Goal: Transaction & Acquisition: Obtain resource

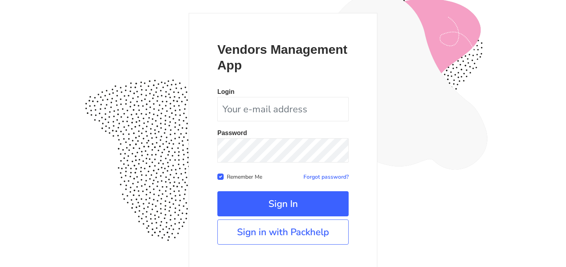
scroll to position [72, 0]
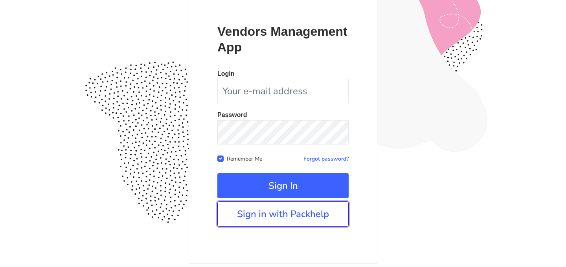
click at [273, 219] on link "Sign in with Packhelp" at bounding box center [282, 214] width 131 height 25
click at [323, 213] on link "Sign in with Packhelp" at bounding box center [282, 214] width 131 height 25
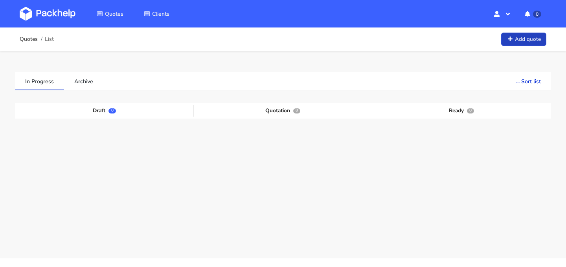
click at [531, 33] on link "Add quote" at bounding box center [523, 40] width 45 height 14
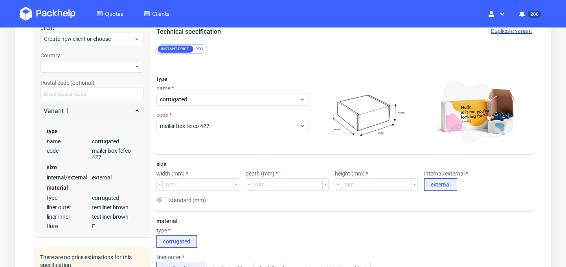
scroll to position [92, 0]
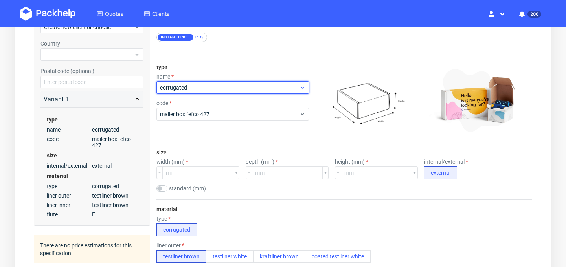
click at [257, 89] on span "corrugated" at bounding box center [230, 88] width 140 height 8
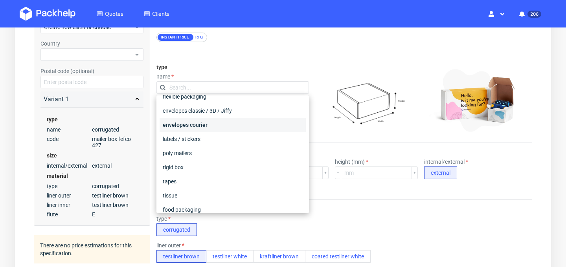
scroll to position [58, 0]
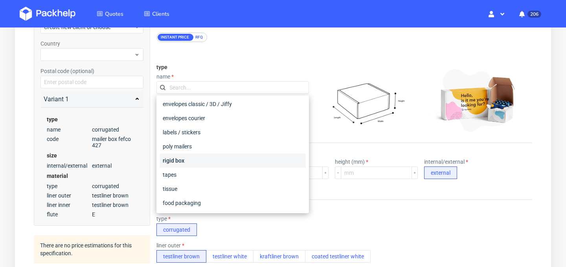
click at [223, 161] on div "rigid box" at bounding box center [233, 161] width 146 height 14
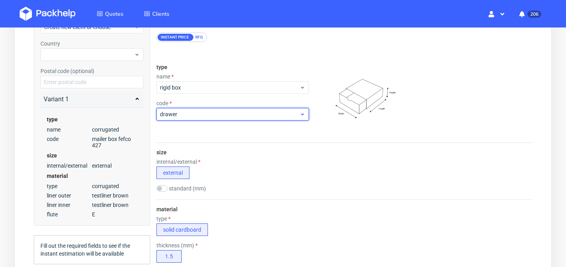
click at [227, 116] on span "drawer" at bounding box center [230, 114] width 140 height 8
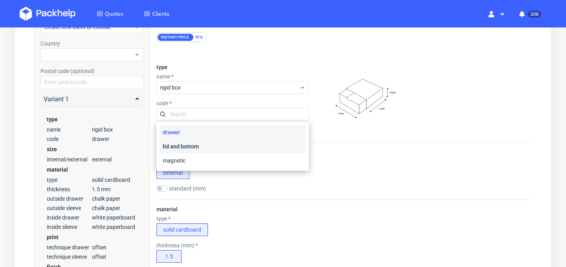
click at [220, 150] on div "lid and bottom" at bounding box center [233, 147] width 146 height 14
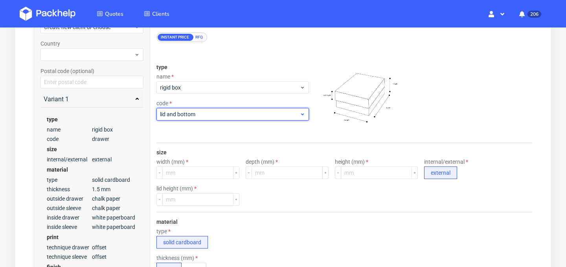
click at [224, 119] on div "lid and bottom" at bounding box center [232, 114] width 152 height 13
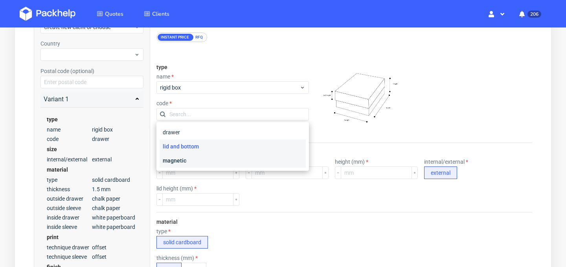
click at [218, 156] on div "magnetic" at bounding box center [233, 161] width 146 height 14
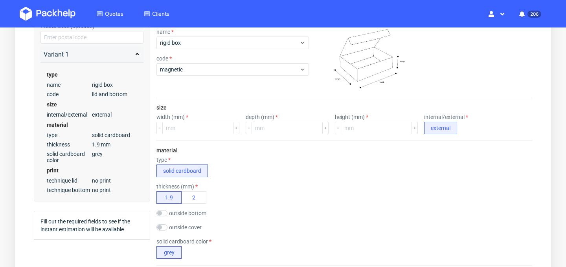
scroll to position [153, 0]
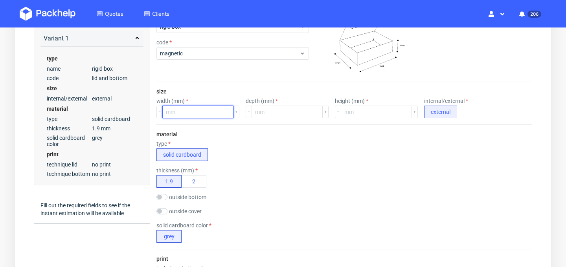
click at [201, 114] on input "number" at bounding box center [197, 112] width 71 height 13
type input "20"
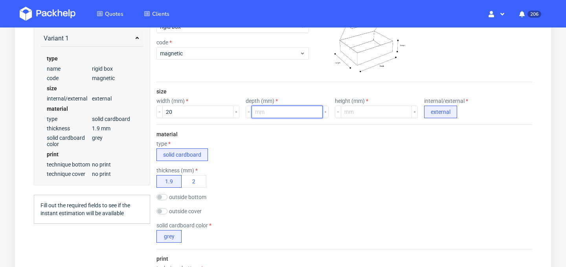
click at [276, 110] on input "number" at bounding box center [287, 112] width 71 height 13
type input "24"
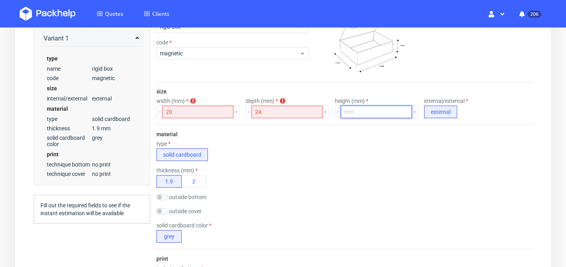
click at [358, 114] on input "number" at bounding box center [376, 112] width 71 height 13
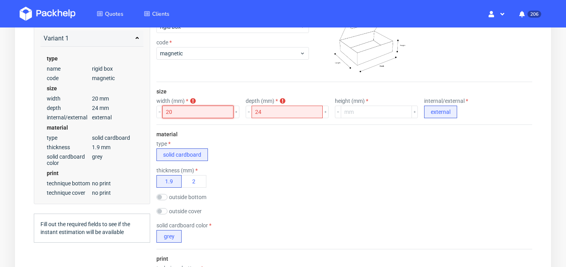
click at [191, 111] on input "20" at bounding box center [197, 112] width 71 height 13
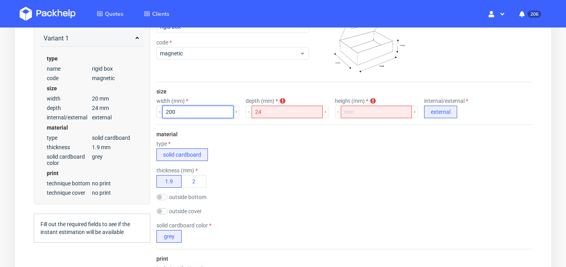
type input "200"
click at [265, 114] on input "24" at bounding box center [287, 112] width 71 height 13
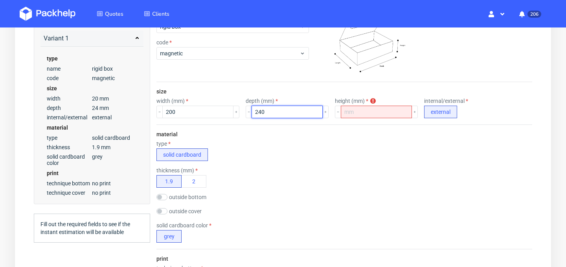
type input "240"
click at [351, 117] on input "number" at bounding box center [376, 112] width 71 height 13
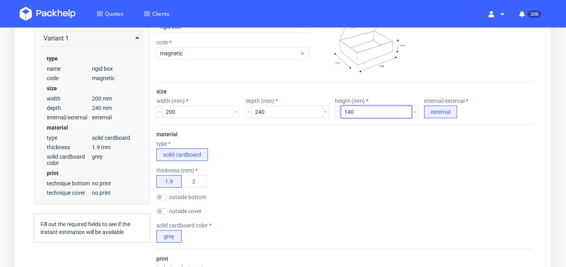
type input "140"
click at [302, 152] on div "type solid cardboard" at bounding box center [344, 151] width 376 height 20
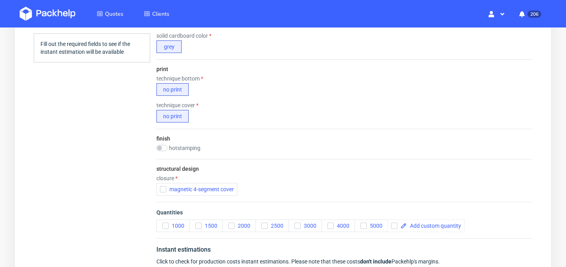
scroll to position [326, 0]
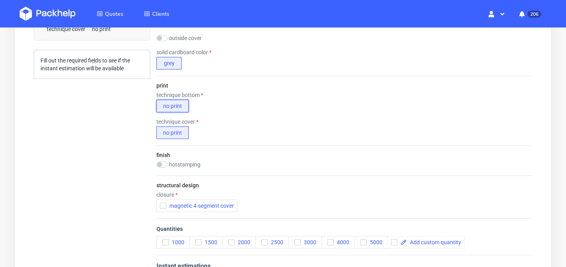
click at [176, 108] on button "no print" at bounding box center [172, 106] width 32 height 13
click at [201, 103] on div "no print" at bounding box center [187, 106] width 63 height 13
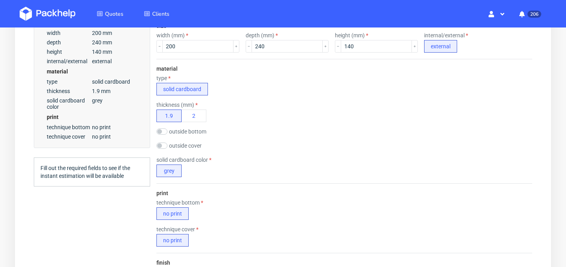
scroll to position [0, 0]
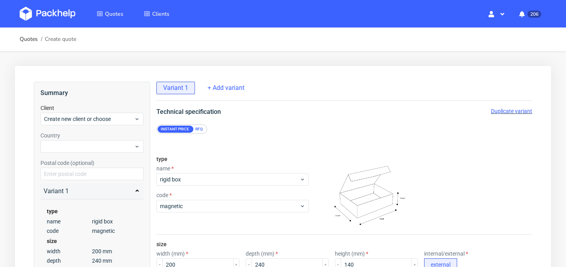
click at [265, 214] on div "type name rigid box code magnetic" at bounding box center [232, 192] width 152 height 85
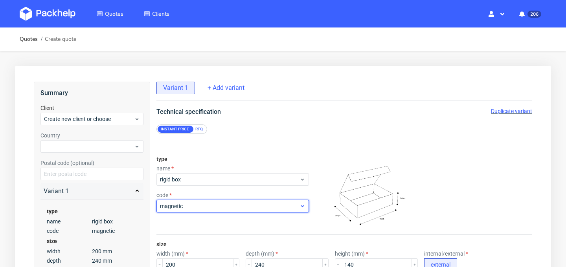
click at [267, 211] on div "magnetic" at bounding box center [232, 206] width 152 height 13
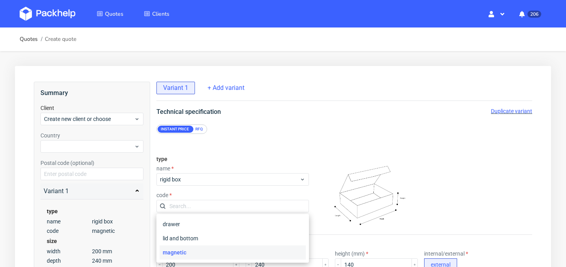
scroll to position [41, 0]
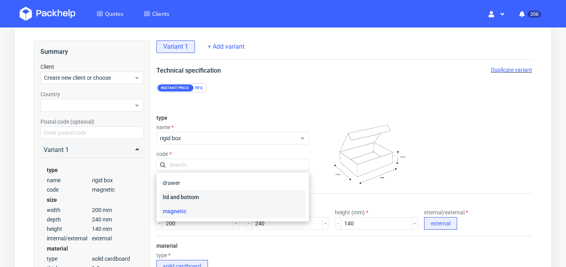
click at [258, 195] on div "lid and bottom" at bounding box center [233, 197] width 146 height 14
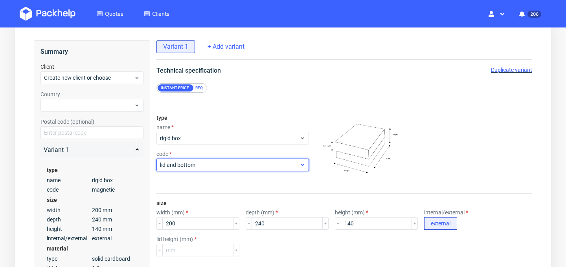
click at [259, 166] on span "lid and bottom" at bounding box center [230, 165] width 140 height 8
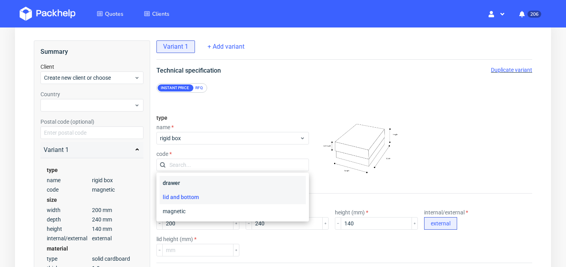
click at [251, 188] on div "drawer" at bounding box center [233, 183] width 146 height 14
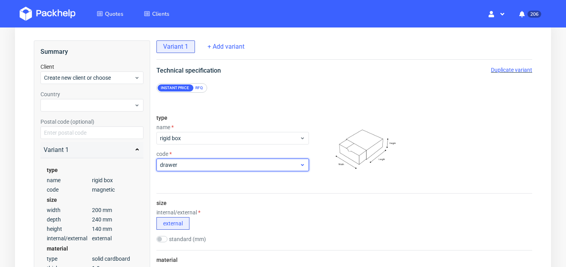
click at [273, 170] on div "drawer" at bounding box center [232, 165] width 152 height 13
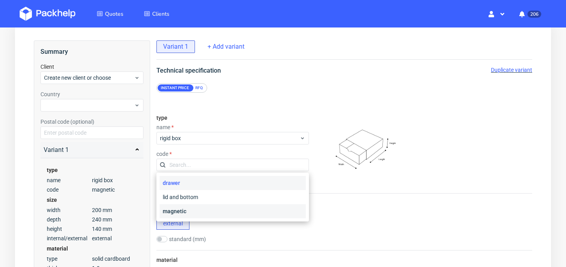
click at [256, 207] on div "magnetic" at bounding box center [233, 211] width 146 height 14
